Goal: Use online tool/utility: Use online tool/utility

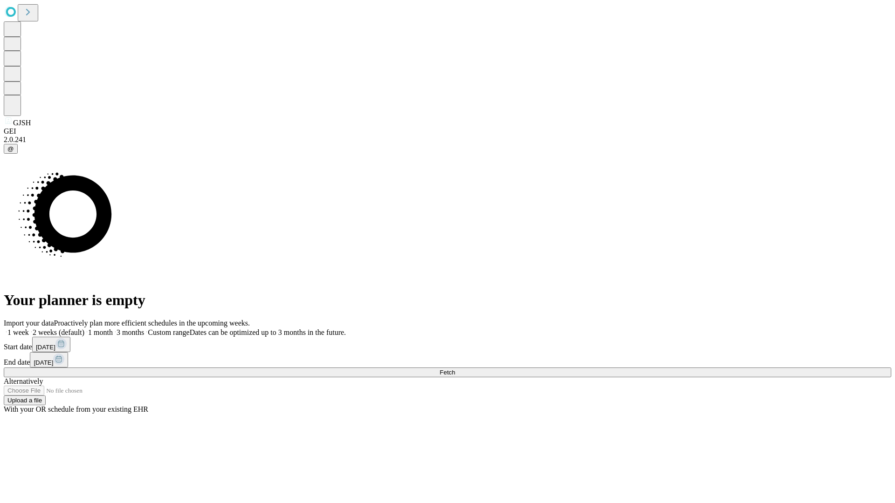
click at [455, 369] on span "Fetch" at bounding box center [446, 372] width 15 height 7
